Goal: Use online tool/utility: Utilize a website feature to perform a specific function

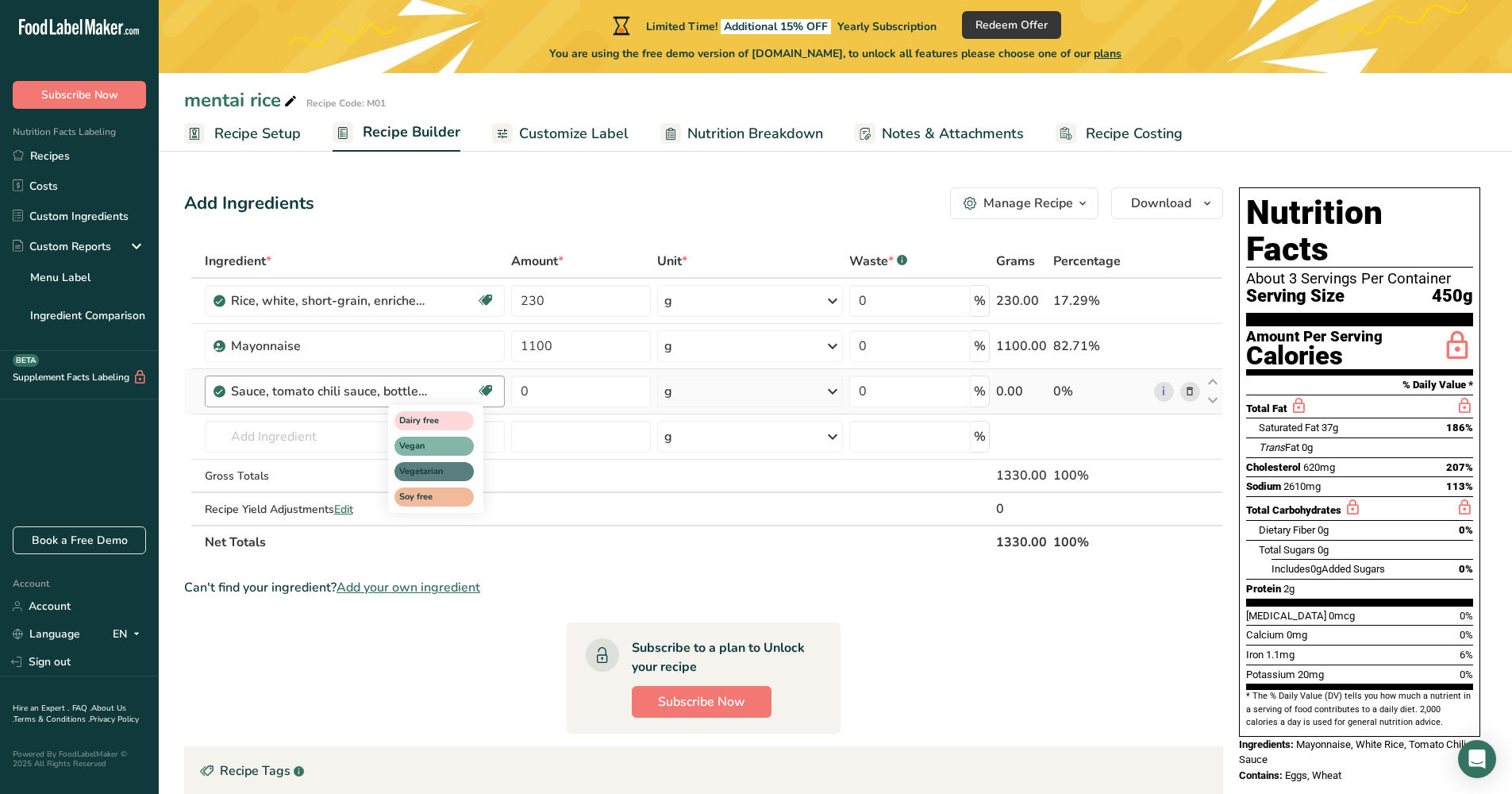
click at [489, 393] on icon at bounding box center [486, 390] width 16 height 24
click at [486, 393] on icon at bounding box center [486, 390] width 16 height 24
click at [437, 383] on div "Sauce, tomato chili sauce, bottled, with salt" at bounding box center [353, 391] width 245 height 19
click at [429, 393] on div "Sauce, tomato chili sauce, bottled, with salt" at bounding box center [353, 391] width 245 height 19
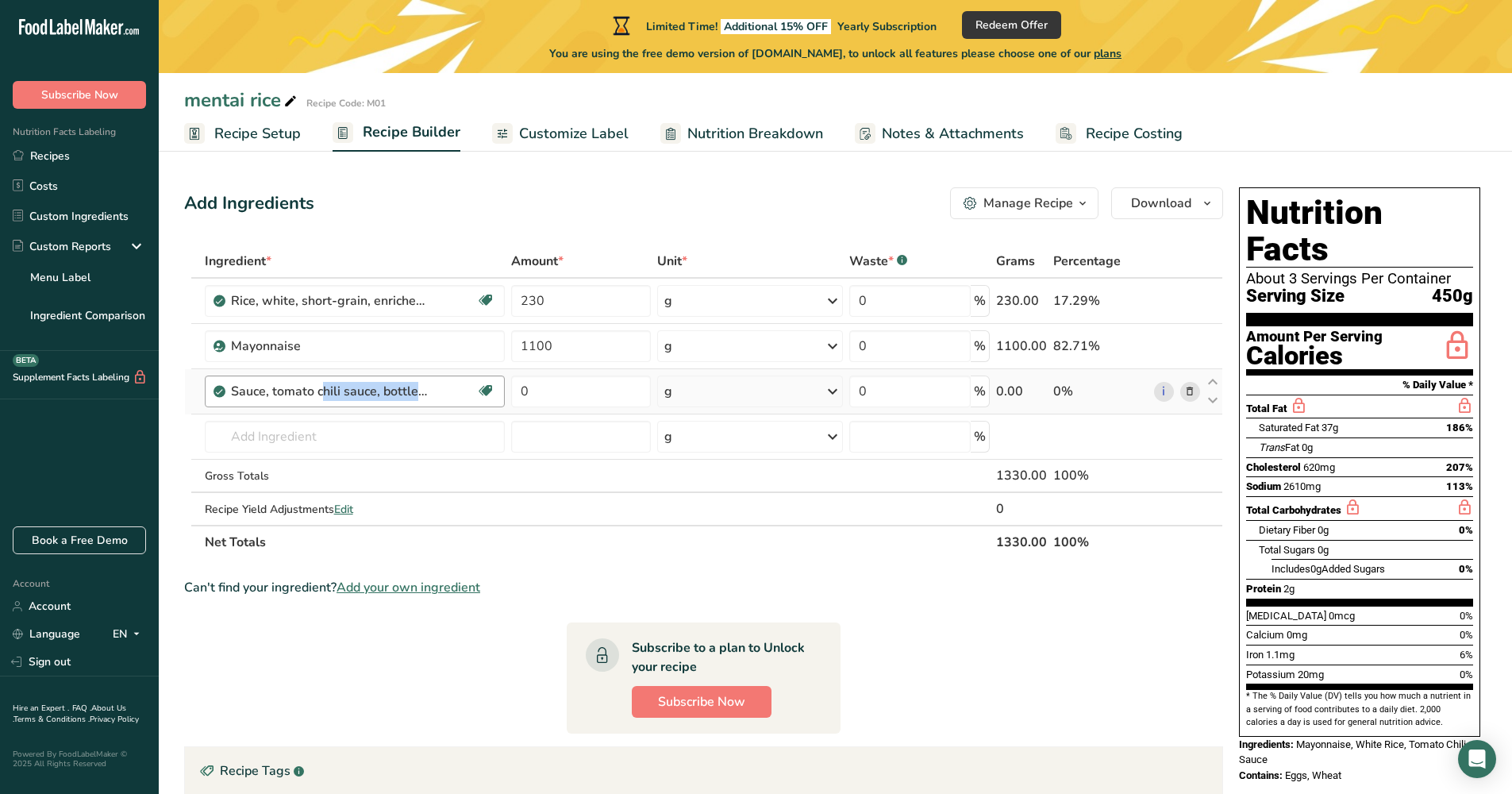
click at [429, 393] on div "Sauce, tomato chili sauce, bottled, with salt" at bounding box center [353, 391] width 245 height 19
click at [574, 309] on input "230" at bounding box center [581, 300] width 141 height 32
type input "2"
type input "0"
click at [631, 302] on input "0" at bounding box center [581, 300] width 141 height 32
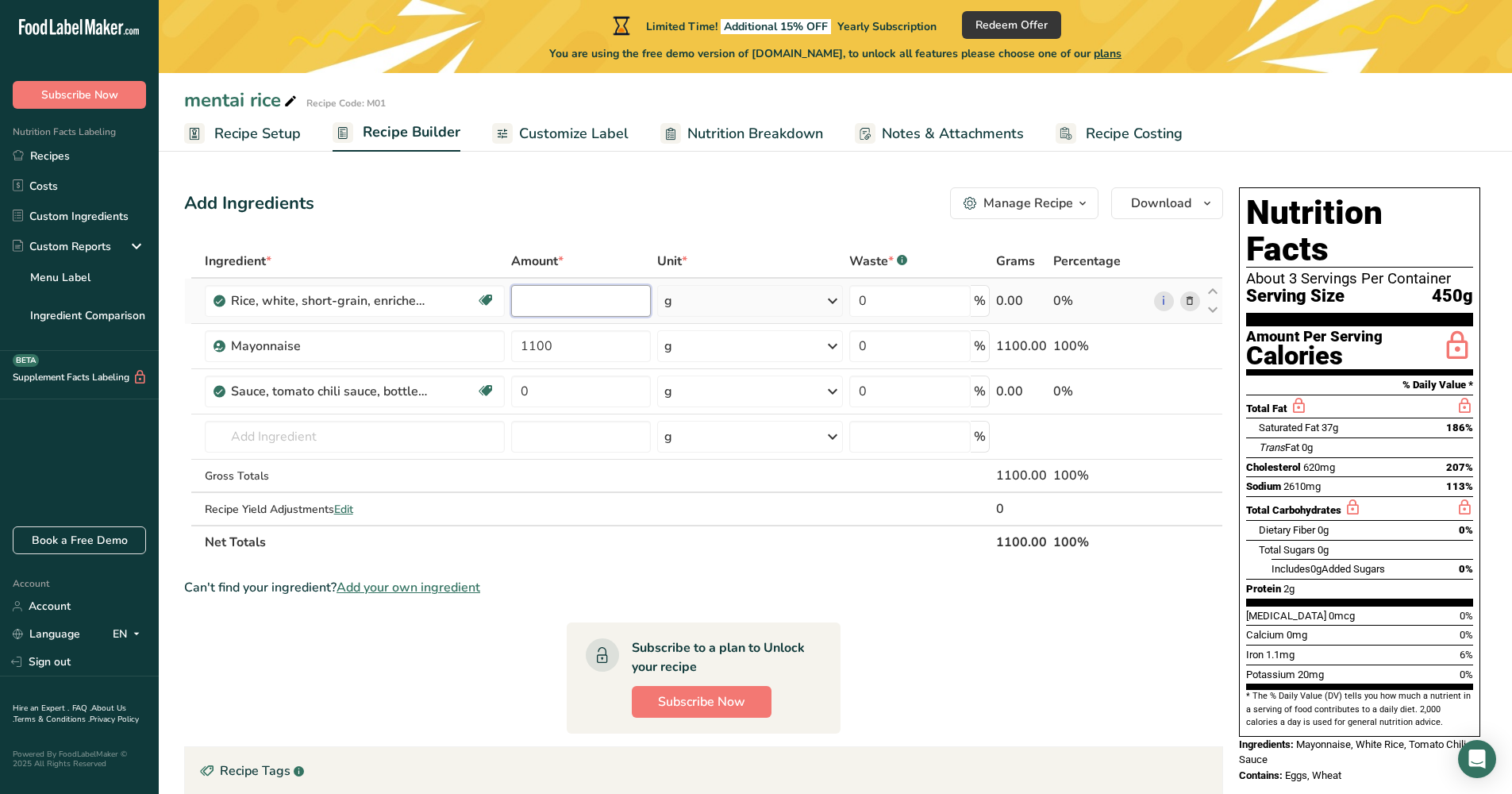
click at [574, 299] on input "number" at bounding box center [581, 300] width 141 height 32
type input "200"
click at [944, 601] on section "Ingredient * Amount * Unit * Waste * .a-a{fill:#347362;}.b-a{fill:#fff;} Grams …" at bounding box center [704, 663] width 1039 height 837
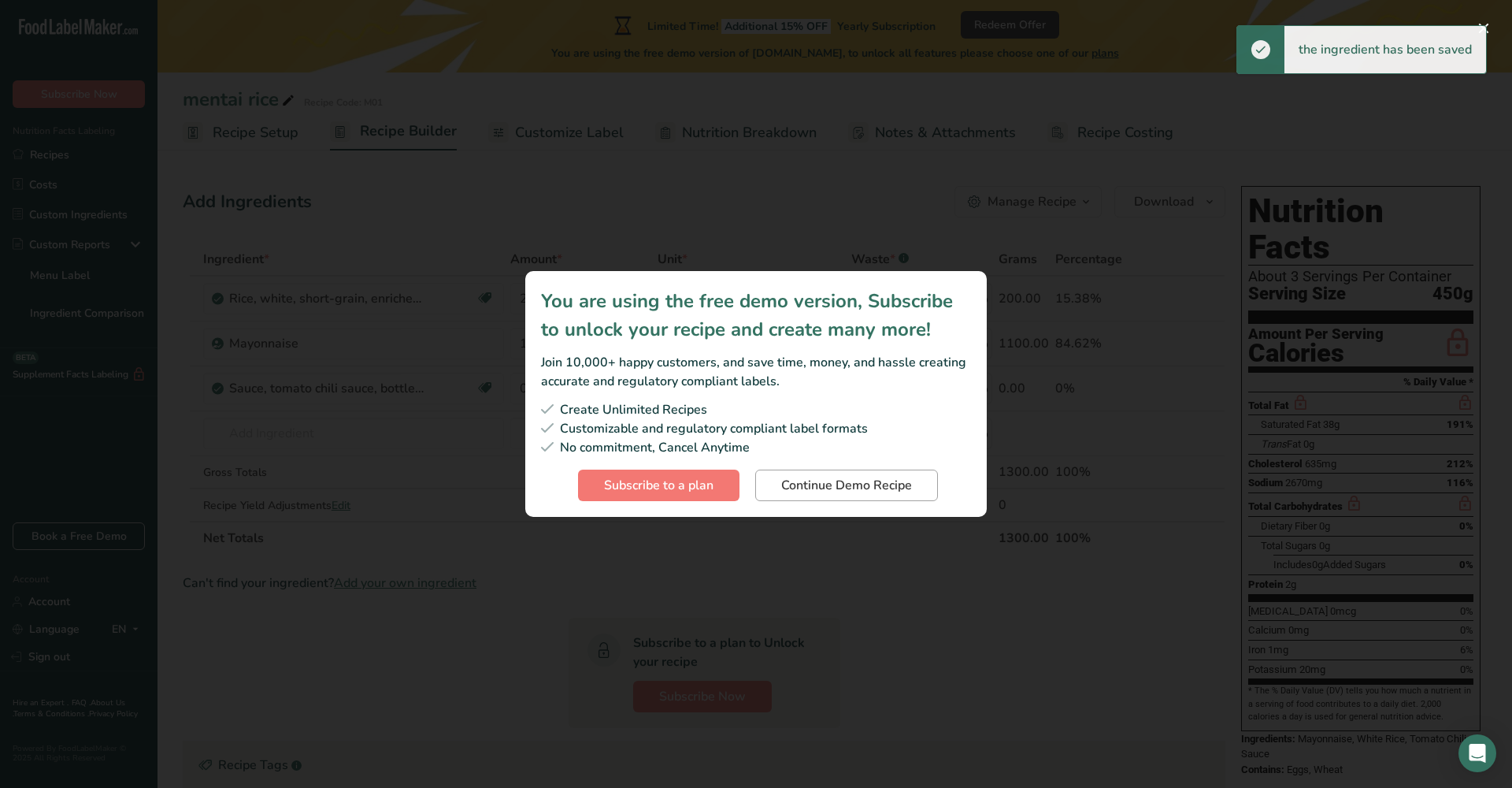
click at [872, 487] on span "Continue Demo Recipe" at bounding box center [847, 486] width 131 height 19
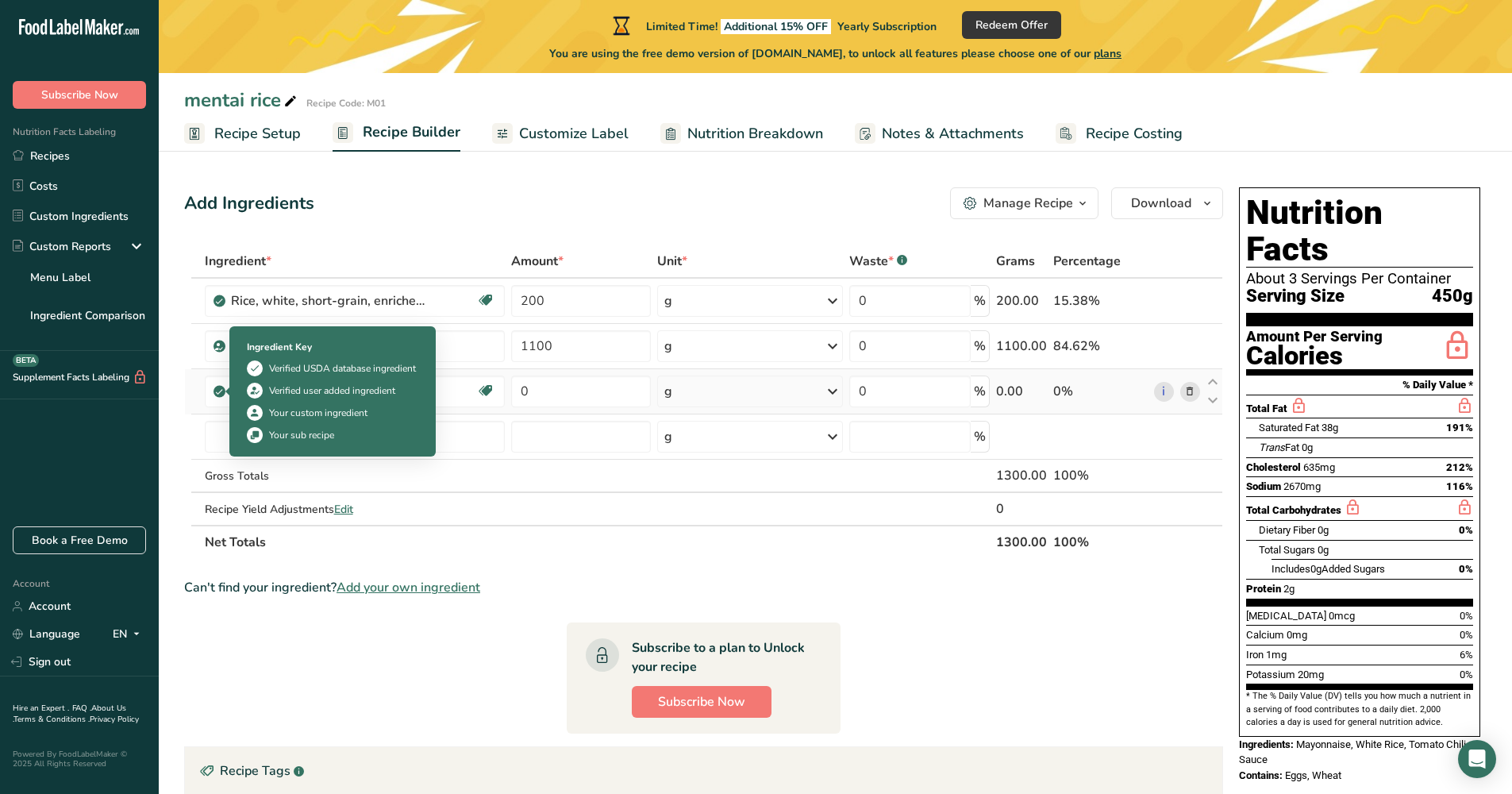
click at [220, 392] on icon at bounding box center [219, 391] width 10 height 14
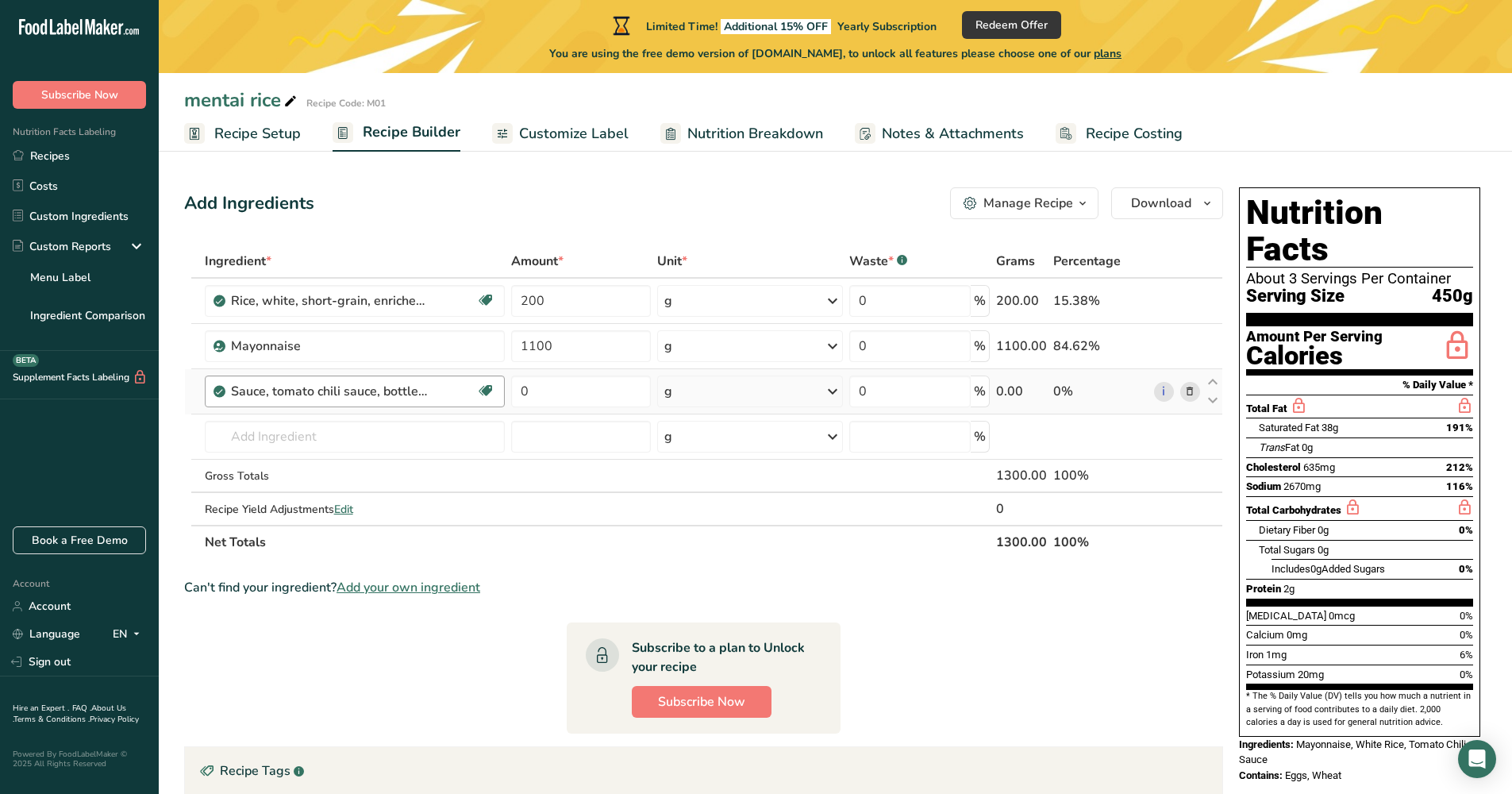
click at [445, 404] on div "Sauce, tomato chili sauce, bottled, with salt Dairy free Vegan Vegetarian Soy f…" at bounding box center [355, 391] width 300 height 32
click at [1194, 390] on icon at bounding box center [1189, 391] width 11 height 16
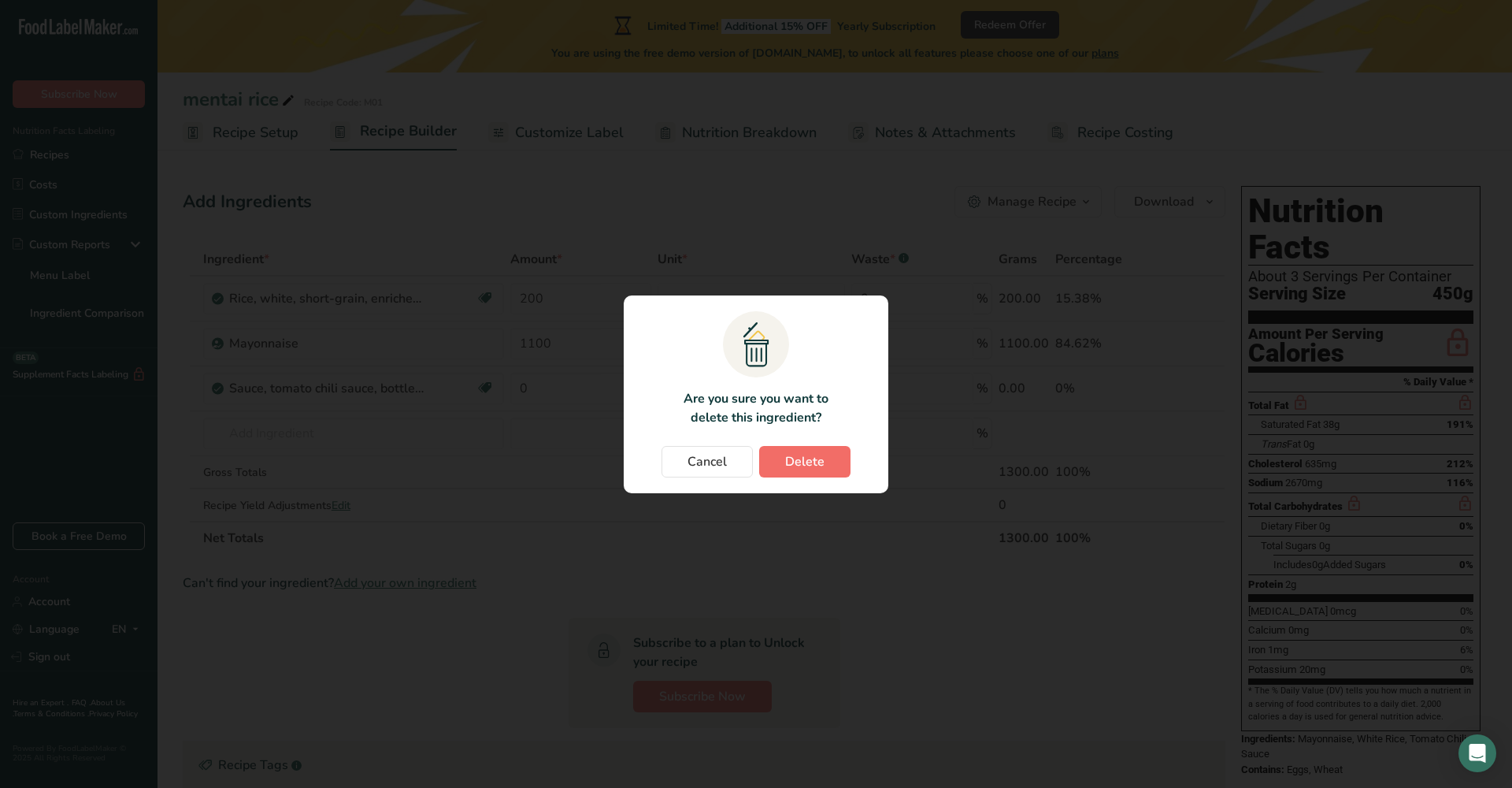
click at [808, 459] on span "Delete" at bounding box center [805, 462] width 40 height 19
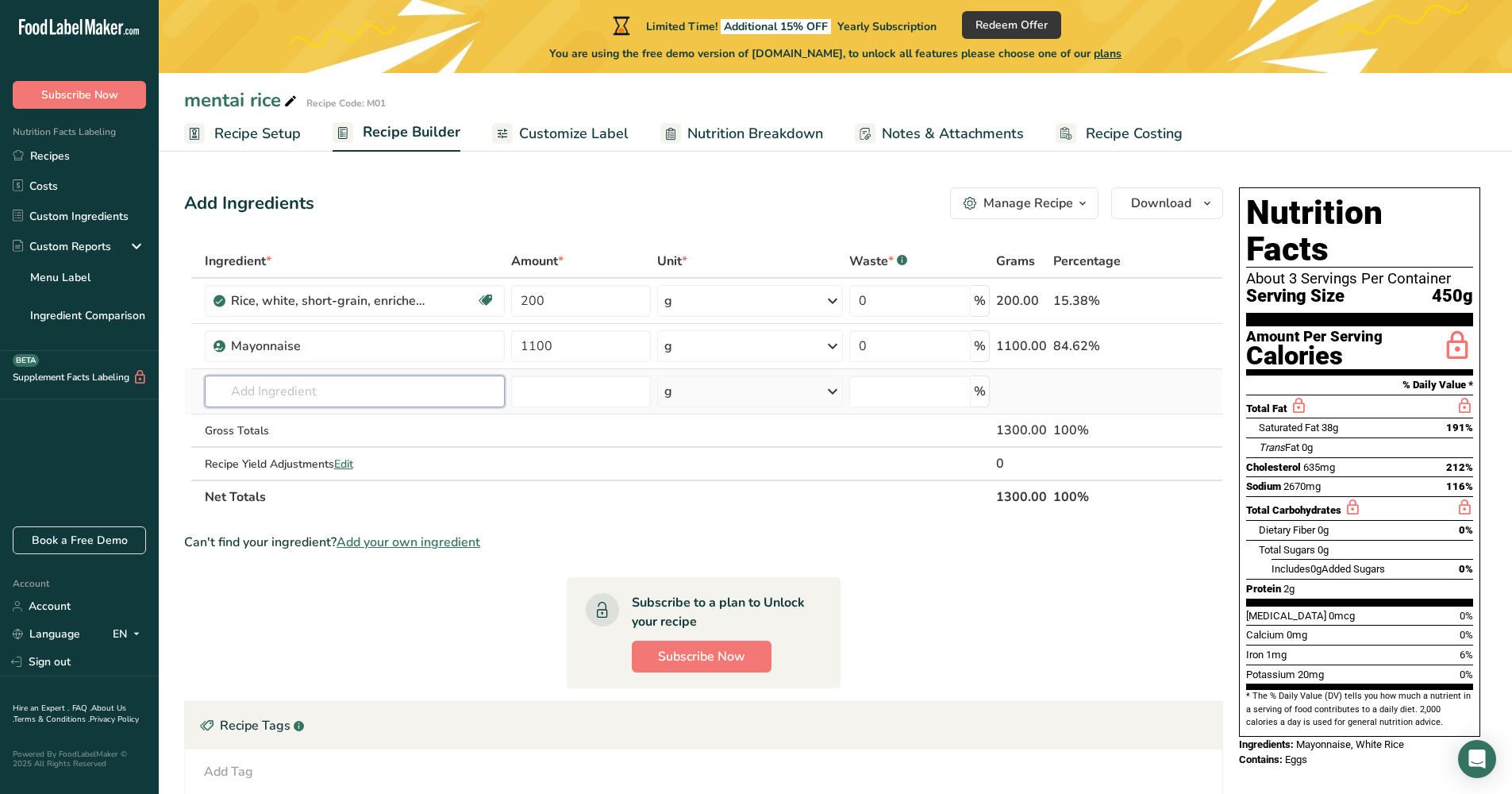
click at [442, 391] on input "text" at bounding box center [355, 391] width 300 height 32
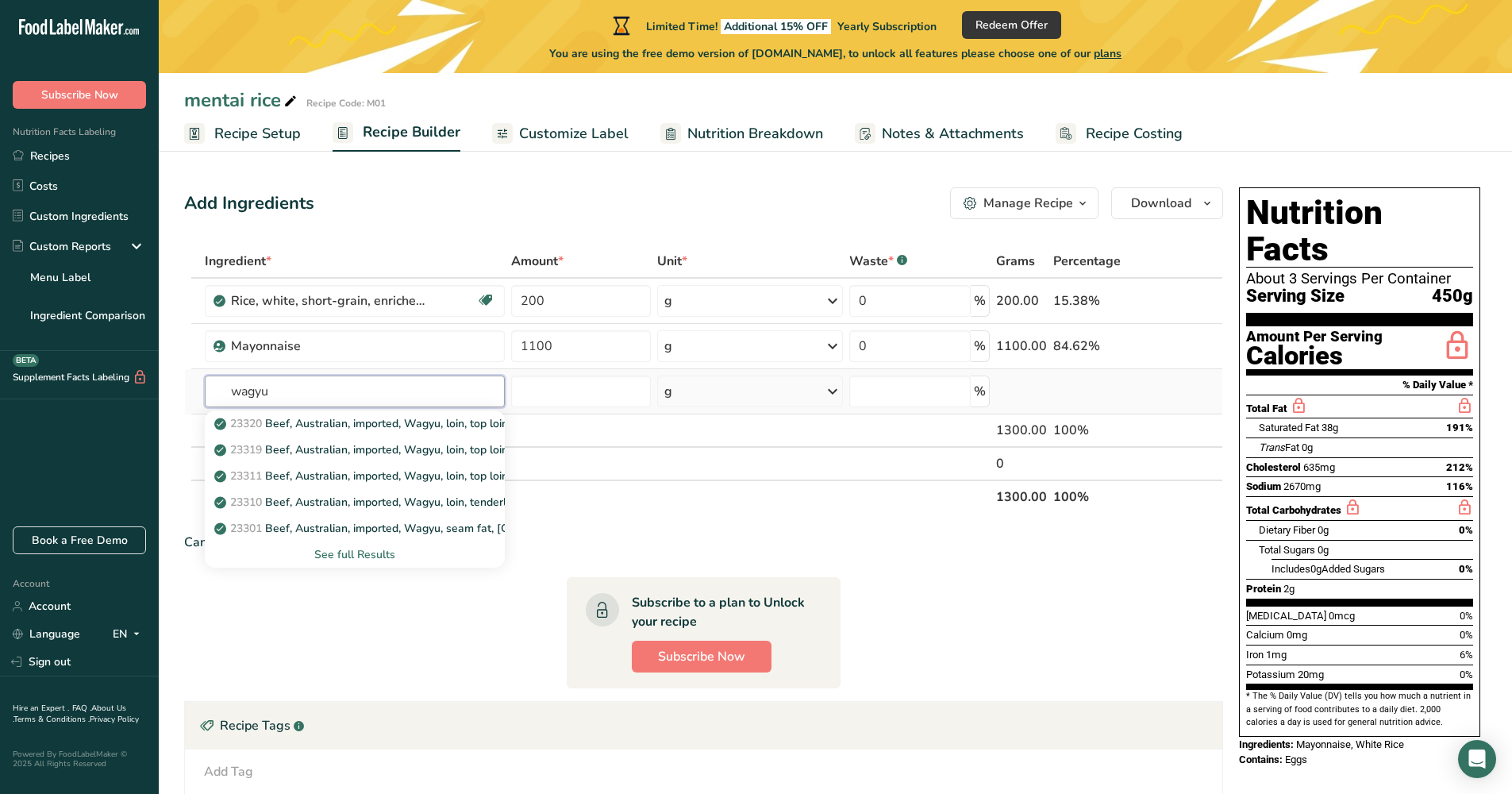
type input "wagyu"
click at [387, 558] on div "See full Results" at bounding box center [355, 554] width 275 height 16
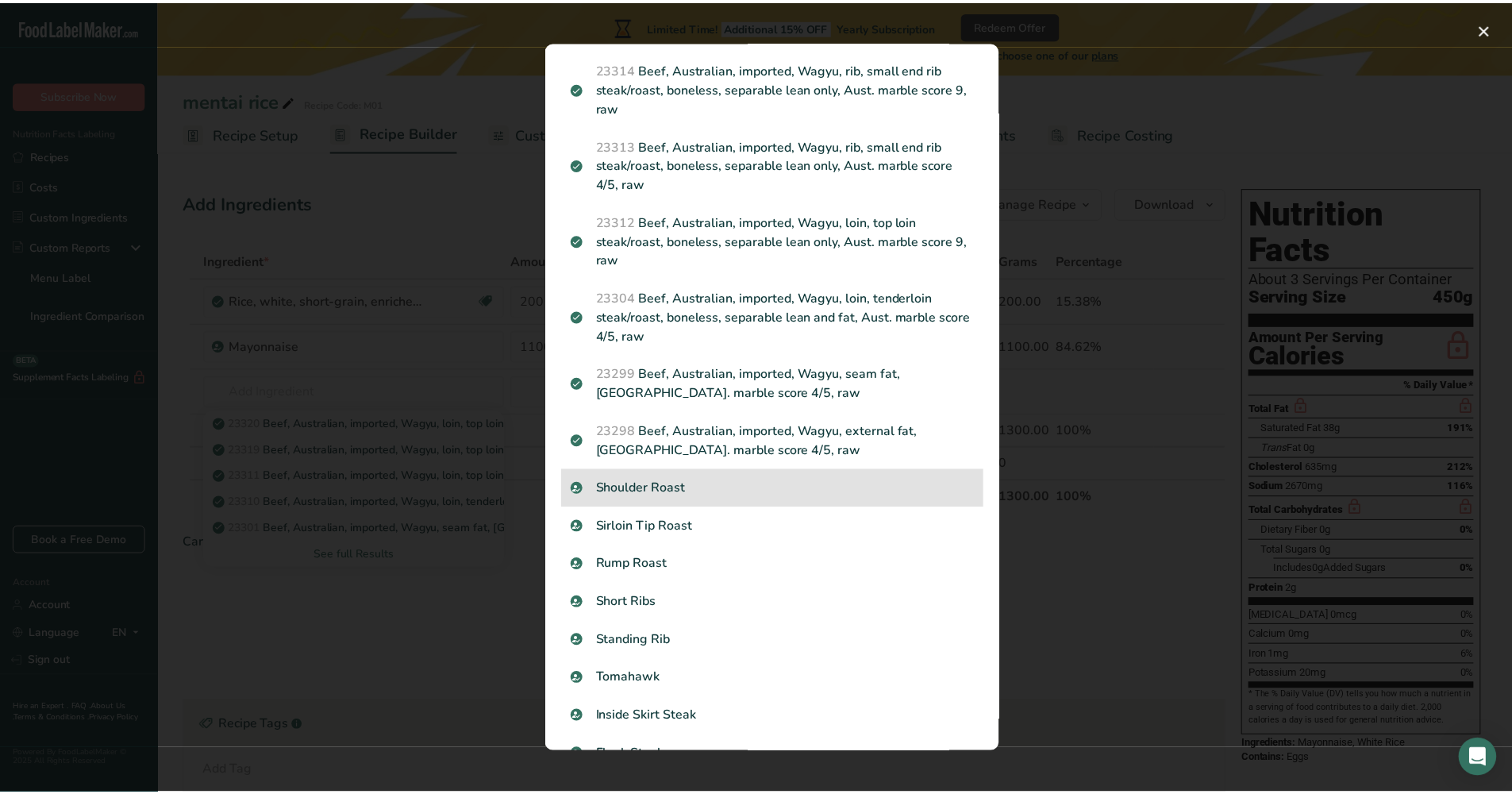
scroll to position [819, 0]
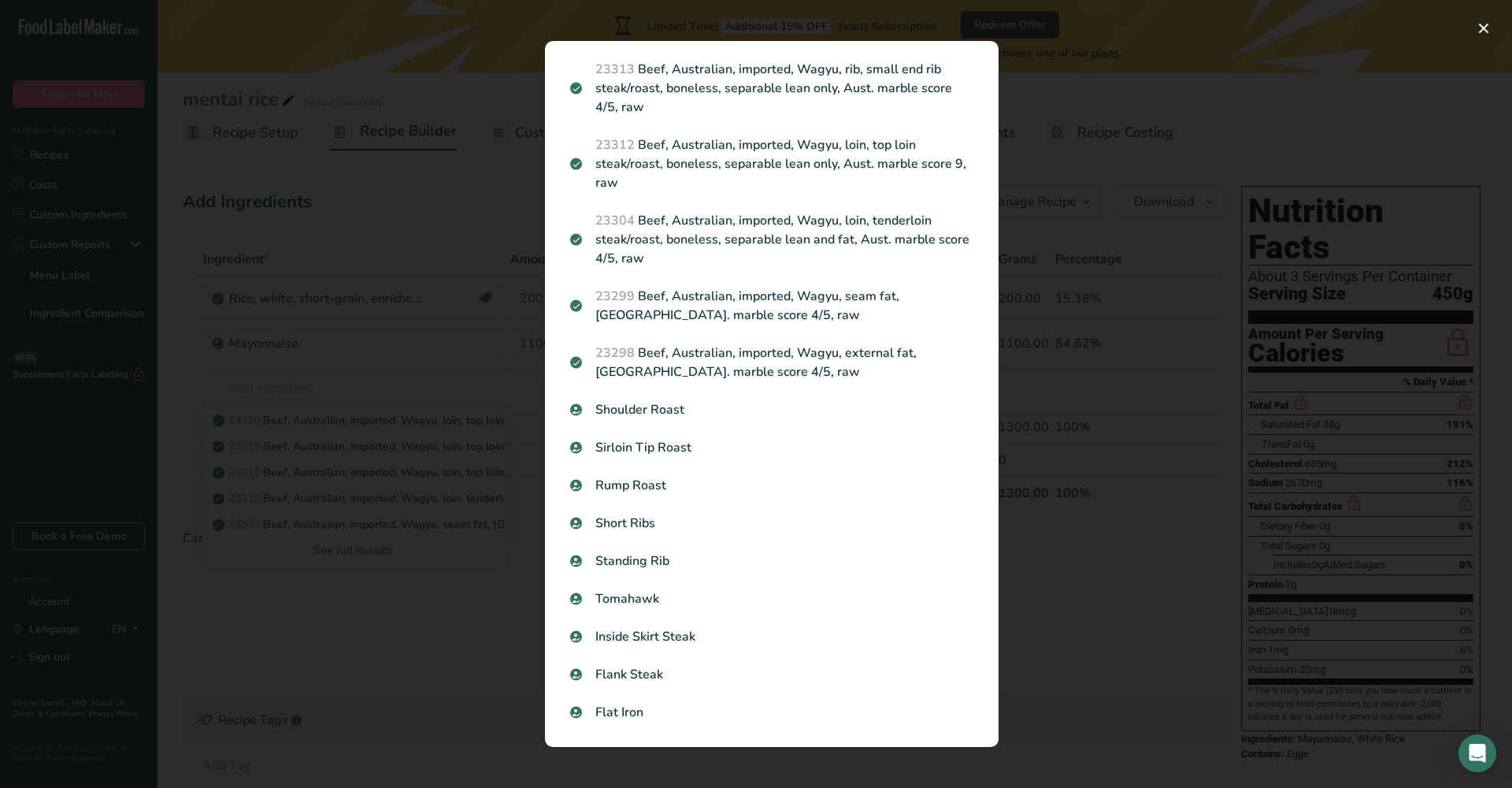
click at [366, 617] on div "Search results modal" at bounding box center [756, 394] width 1512 height 788
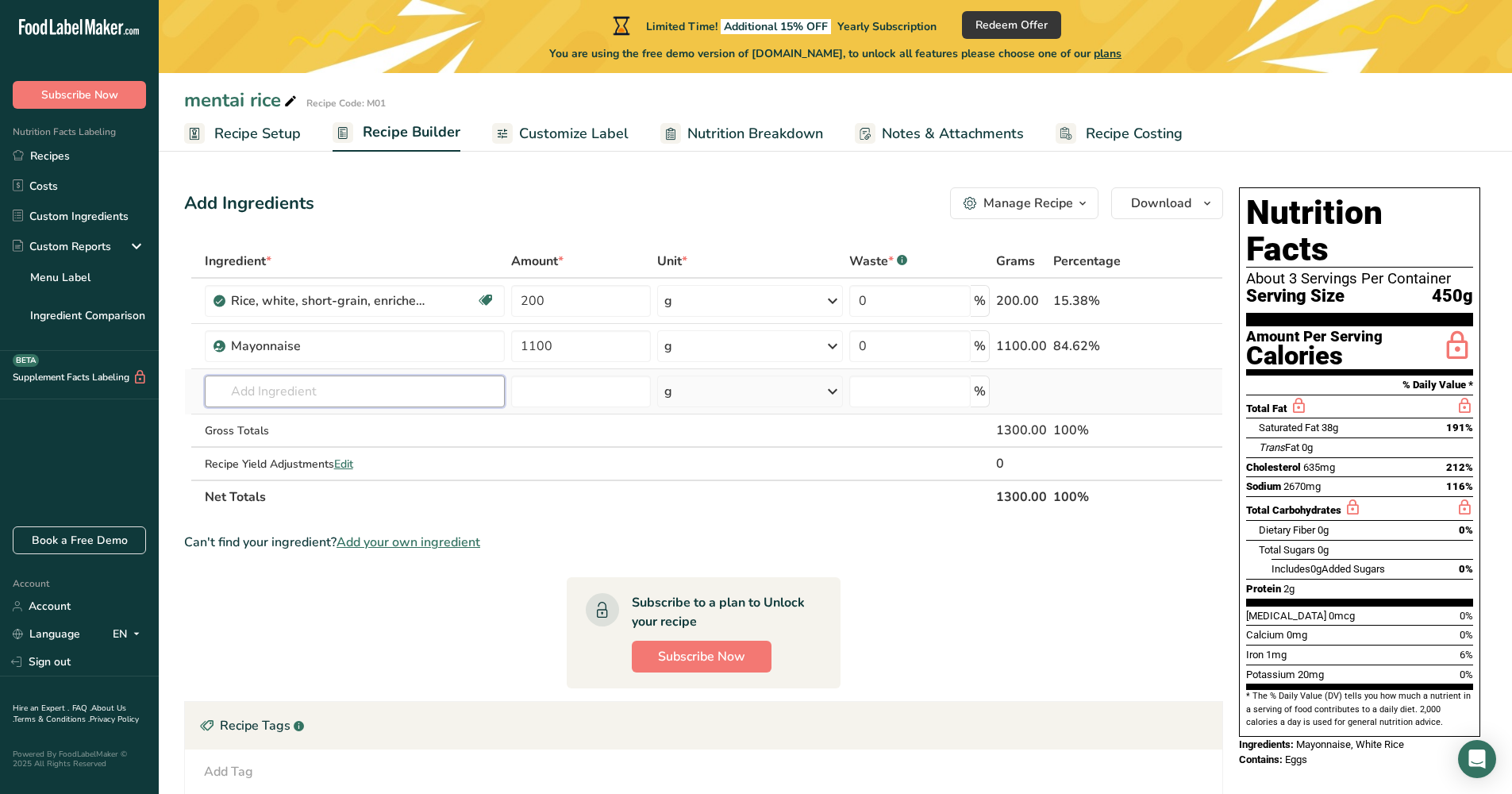
click at [333, 397] on input "text" at bounding box center [355, 391] width 300 height 32
type input "a5 wagyu"
click at [540, 396] on input "number" at bounding box center [581, 391] width 141 height 32
click at [495, 392] on input "text" at bounding box center [355, 391] width 300 height 32
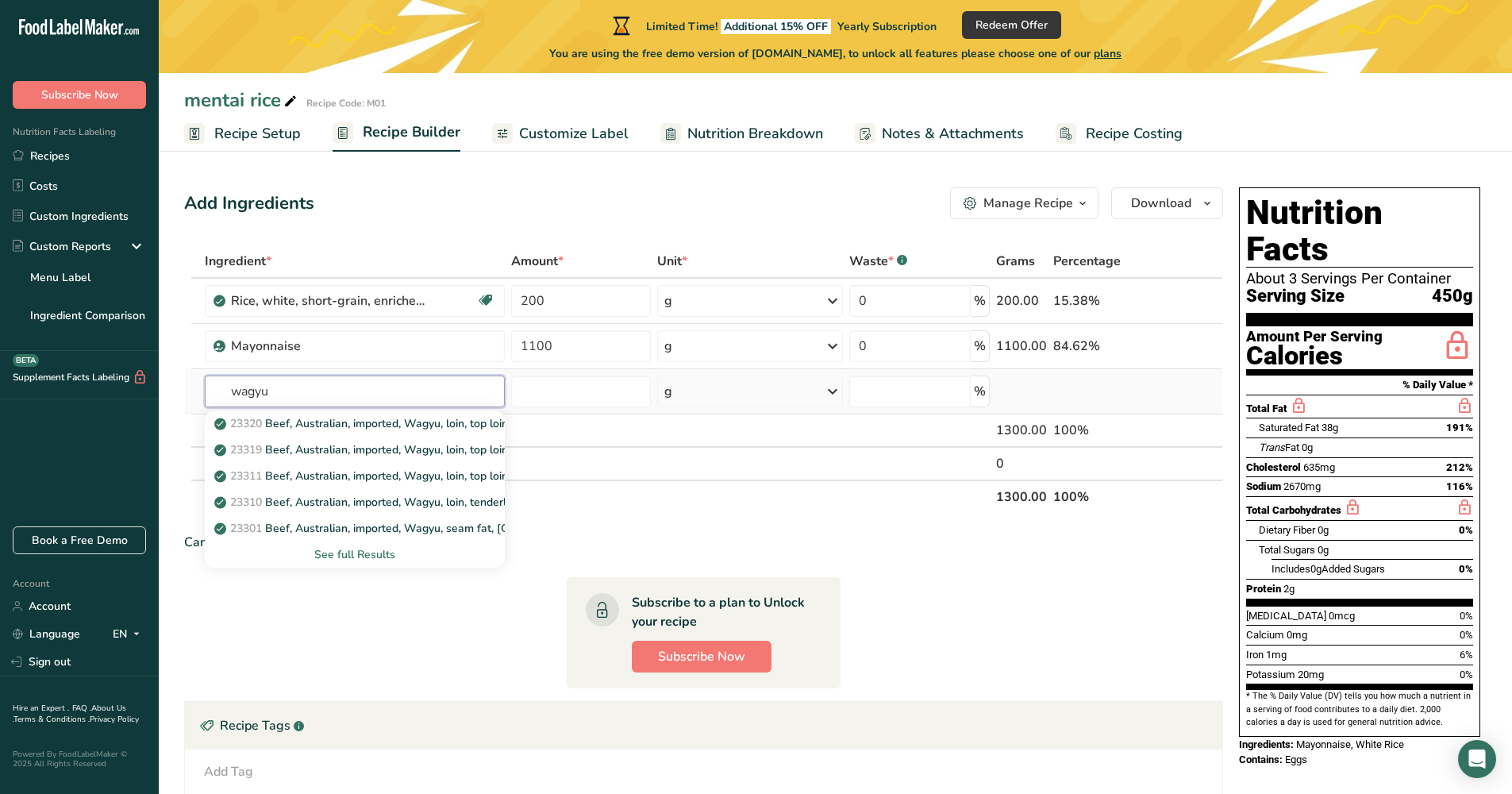
type input "wagyu"
click at [398, 554] on div "See full Results" at bounding box center [355, 554] width 275 height 16
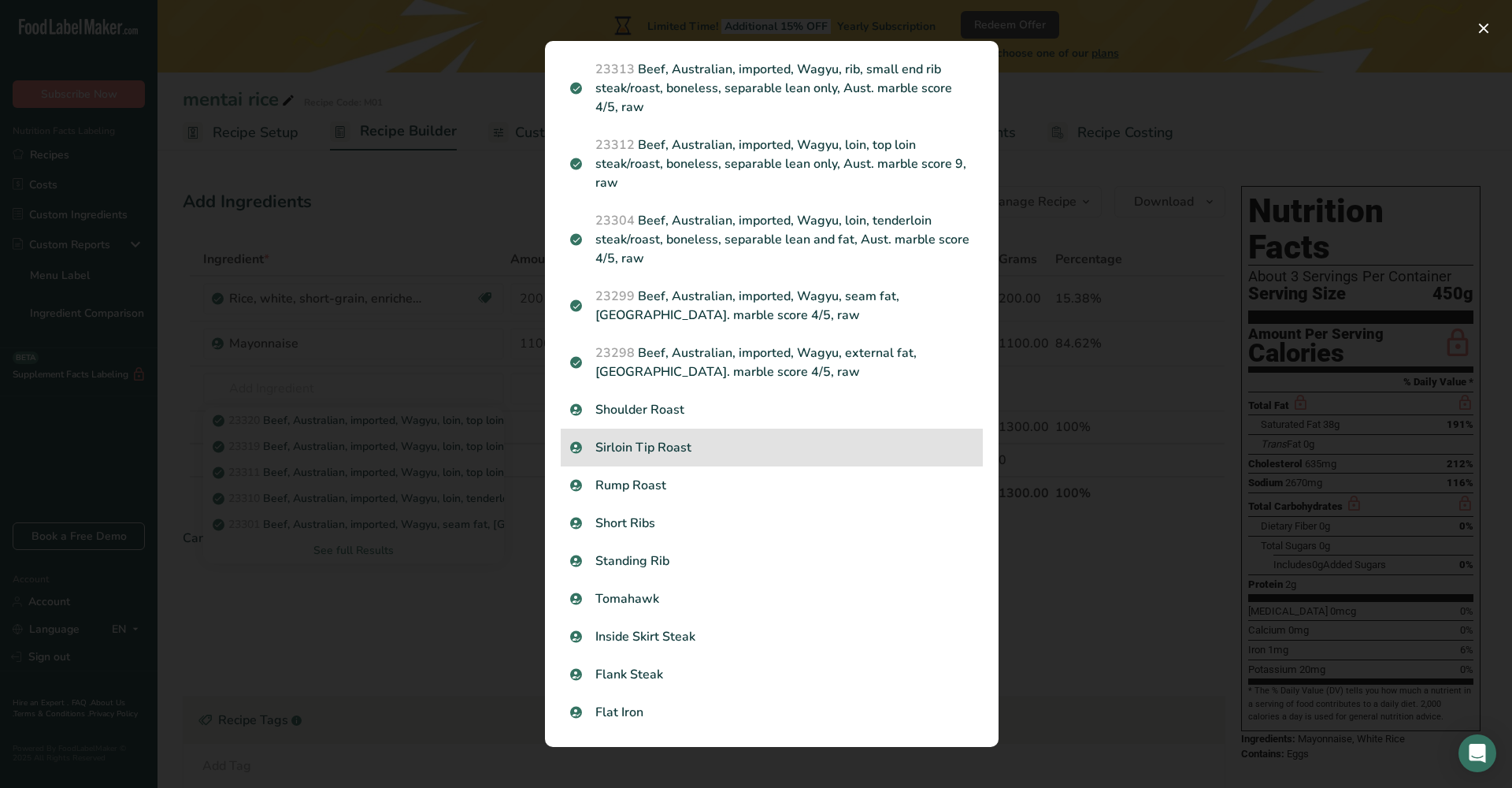
click at [698, 439] on p "Sirloin Tip Roast" at bounding box center [771, 448] width 403 height 19
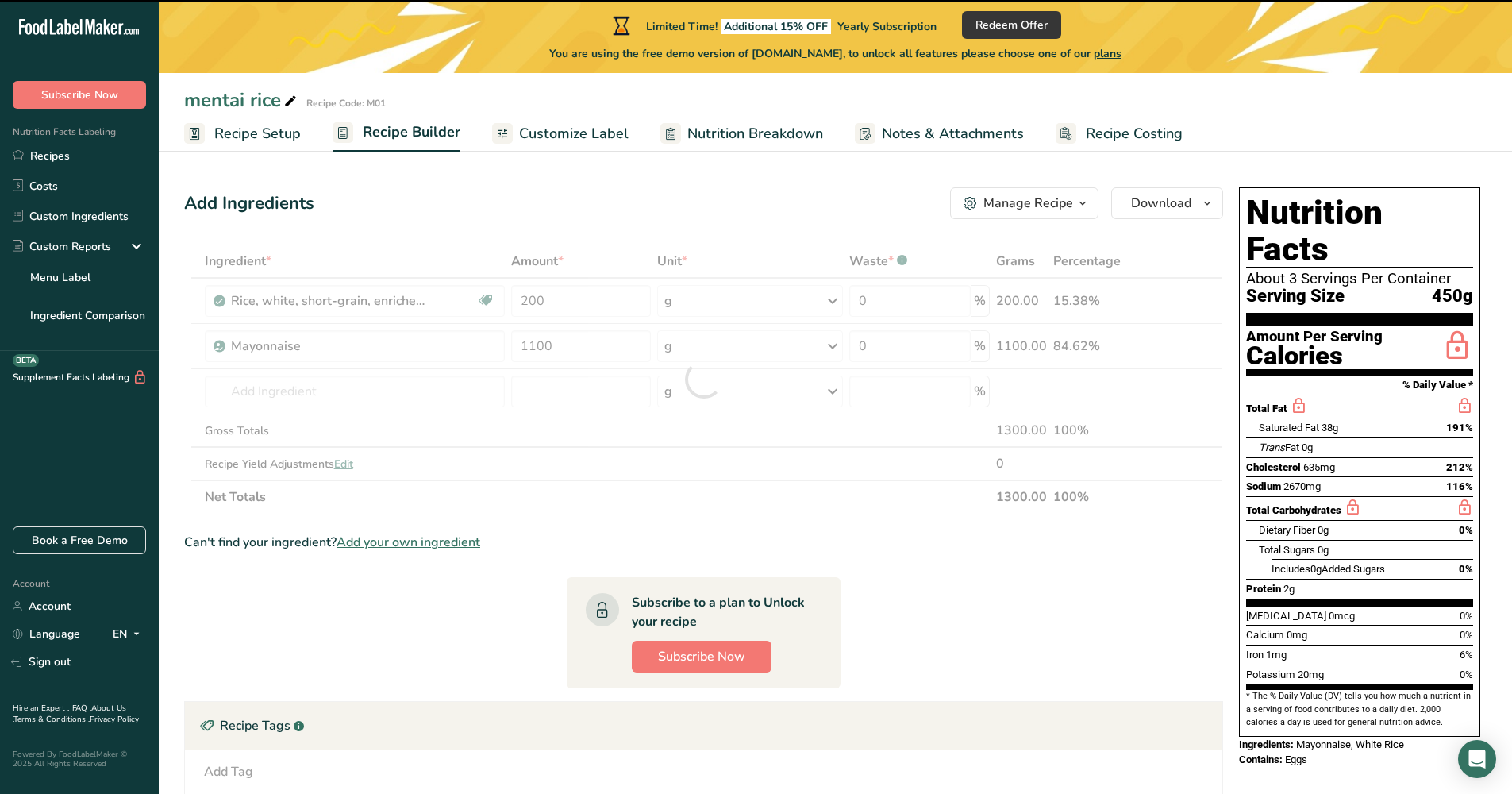
type input "0"
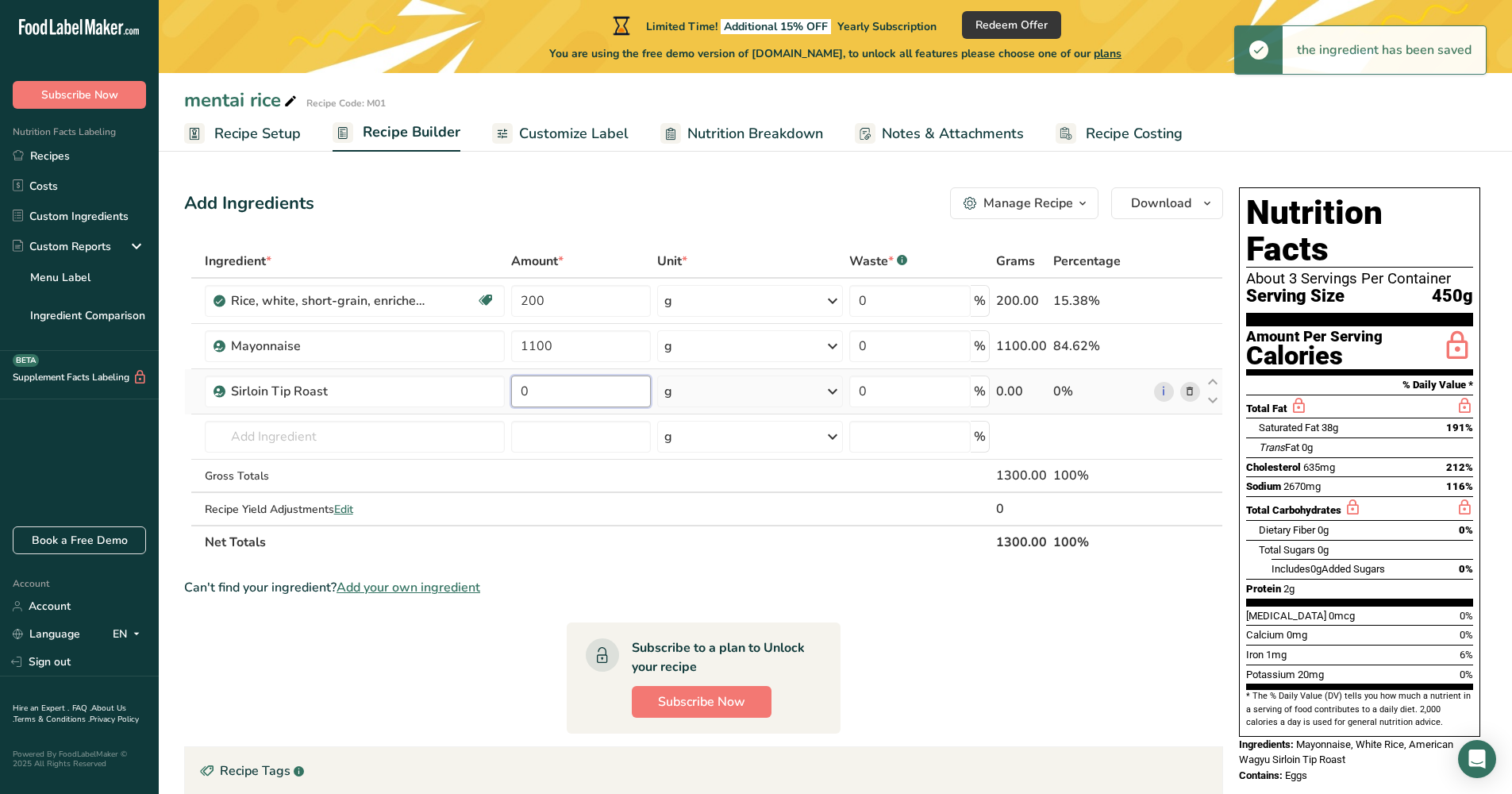
click at [550, 389] on input "0" at bounding box center [581, 391] width 141 height 32
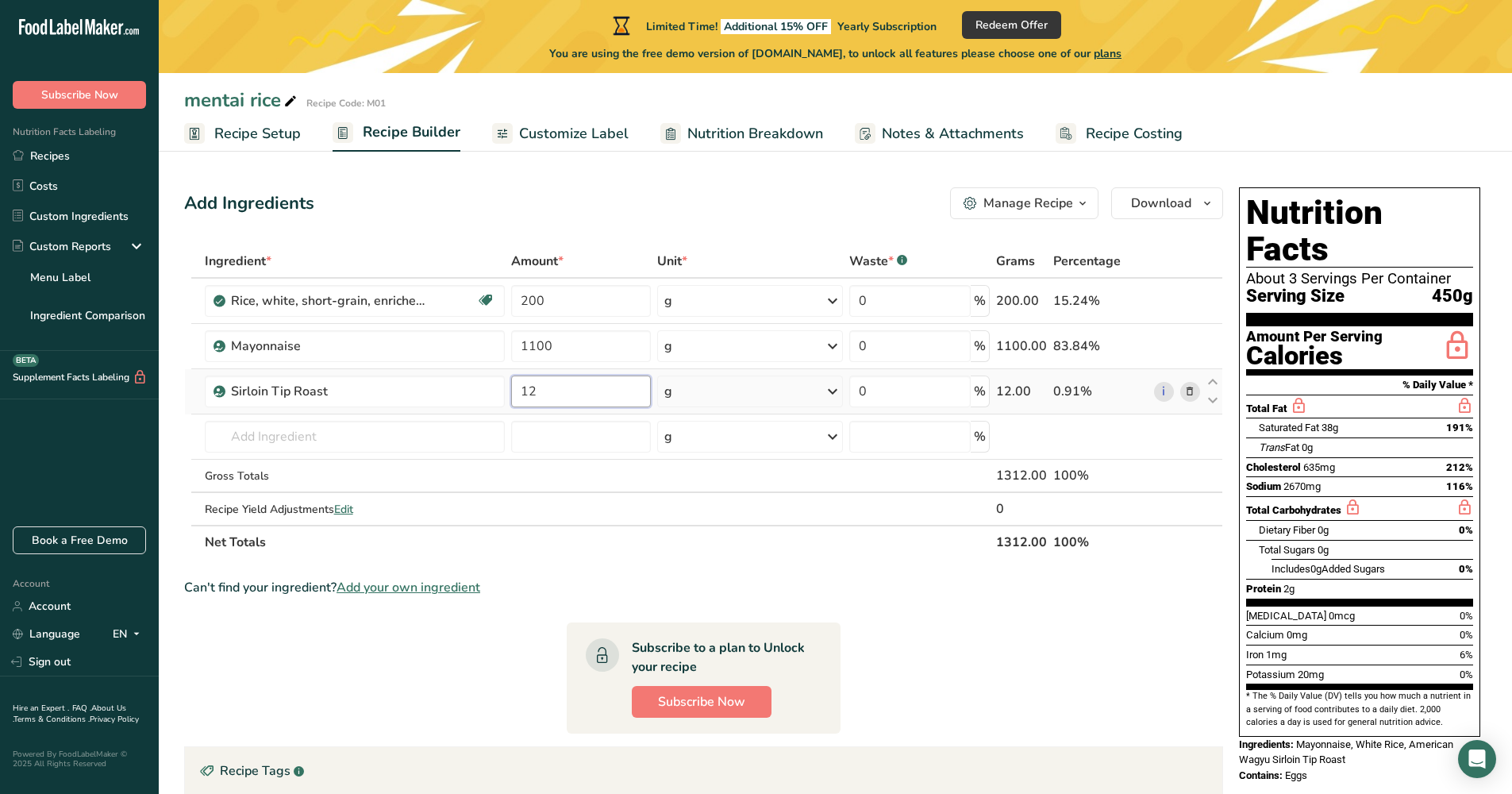
type input "120"
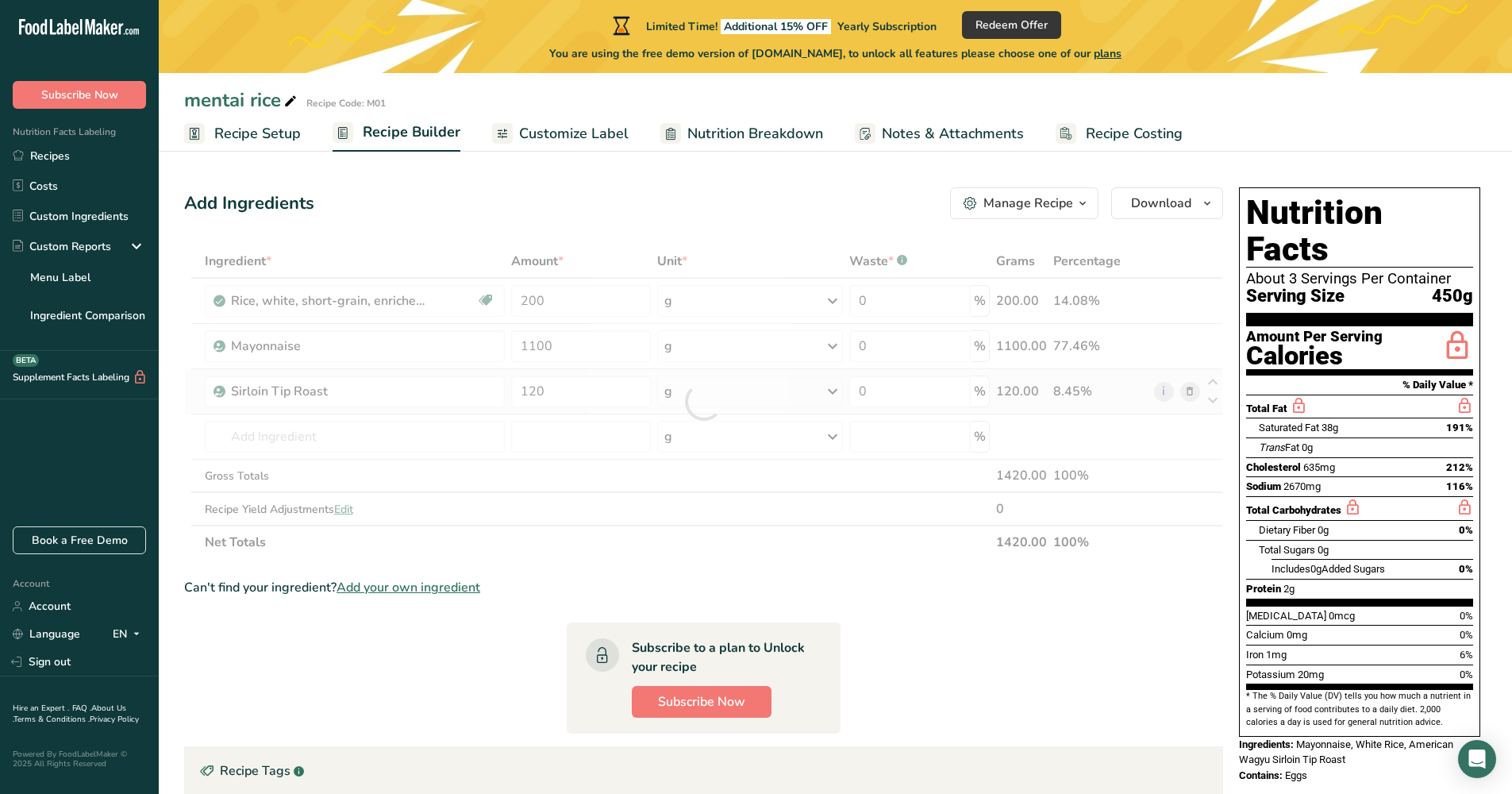
click at [763, 389] on div "Ingredient * Amount * Unit * Waste * .a-a{fill:#347362;}.b-a{fill:#fff;} Grams …" at bounding box center [704, 402] width 1039 height 314
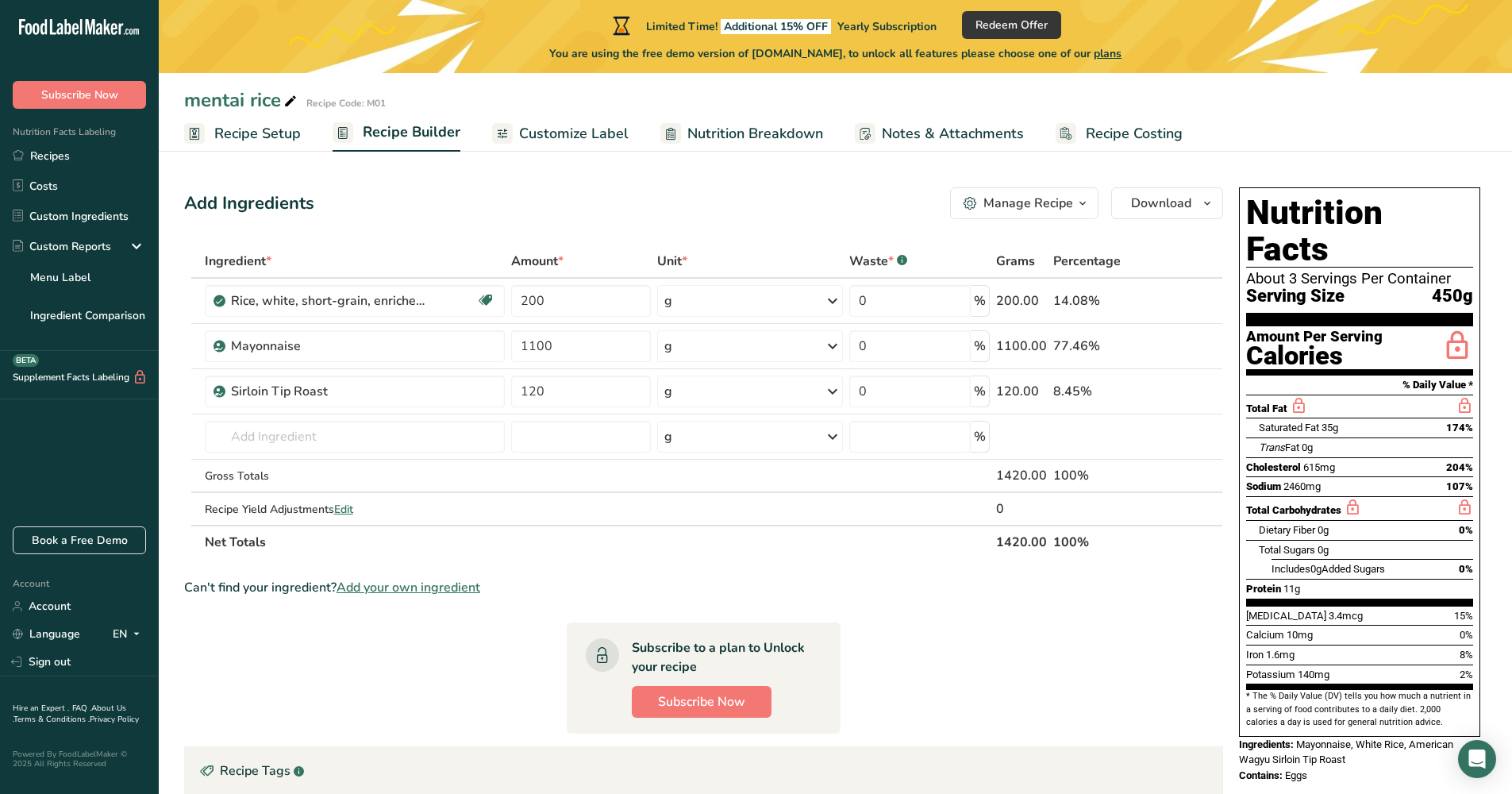
click at [1411, 540] on div "Total Sugars 0g" at bounding box center [1365, 549] width 214 height 20
drag, startPoint x: 1235, startPoint y: 187, endPoint x: 1484, endPoint y: 686, distance: 557.7
click at [1484, 686] on div "Nutrition Facts About 3 Servings Per Container Serving Size 450g Amount Per Ser…" at bounding box center [1359, 486] width 254 height 609
copy div "Nutrition Facts About 3 Servings Per Container Serving Size 450g Amount Per Ser…"
